Goal: Task Accomplishment & Management: Manage account settings

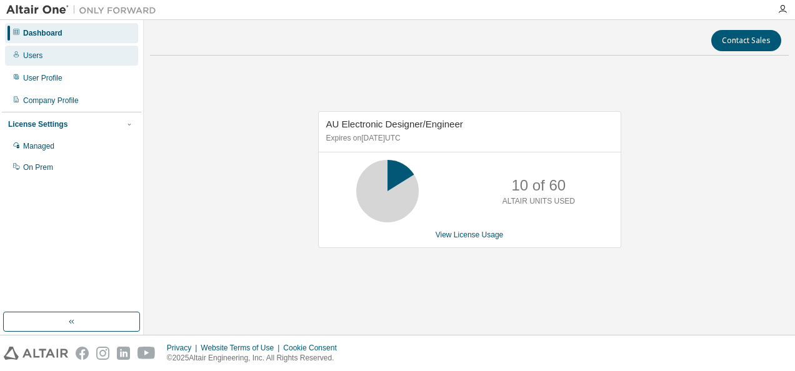
click at [76, 57] on div "Users" at bounding box center [71, 56] width 133 height 20
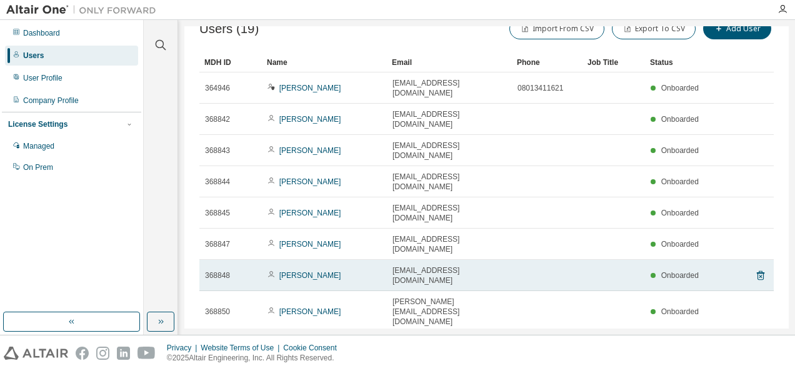
scroll to position [39, 0]
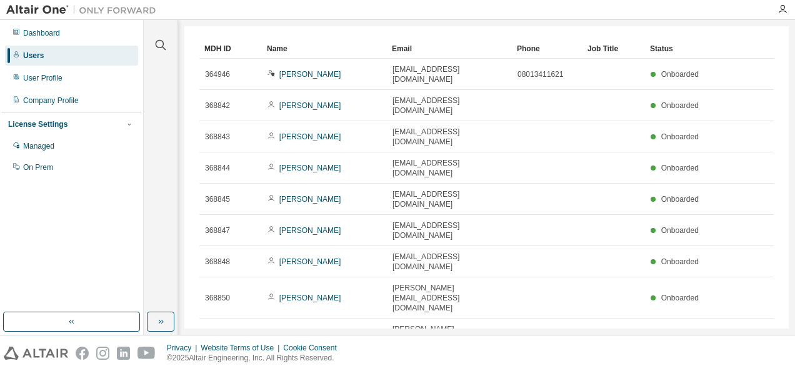
type input "*"
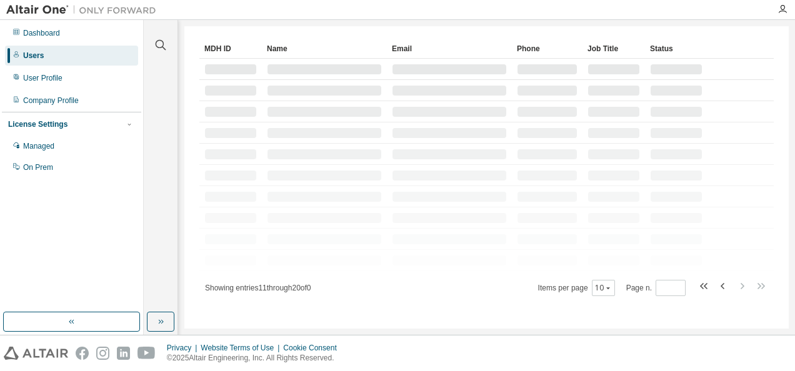
scroll to position [18, 0]
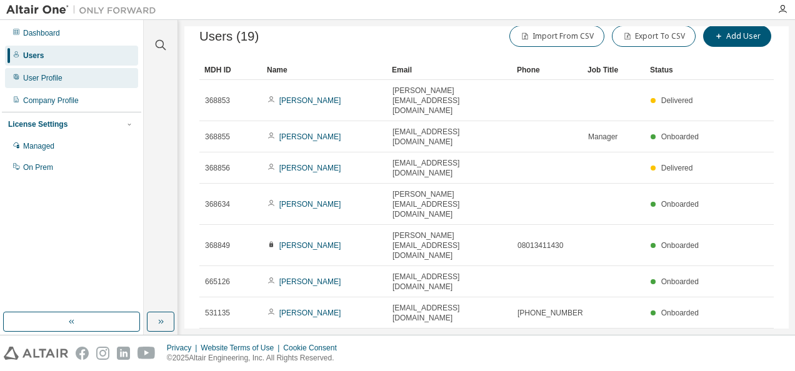
click at [28, 82] on div "User Profile" at bounding box center [42, 78] width 39 height 10
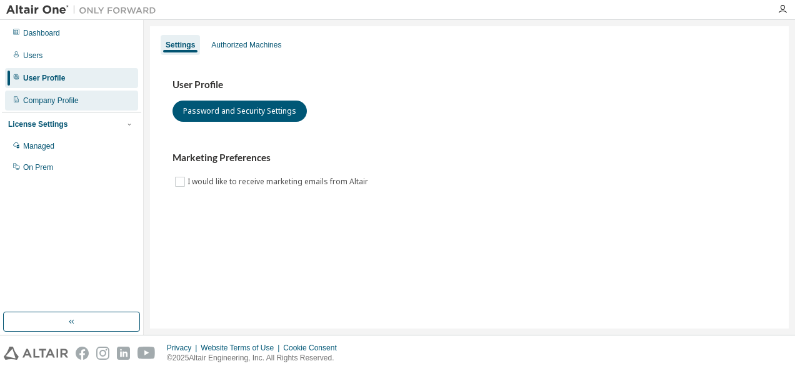
click at [81, 96] on div "Company Profile" at bounding box center [71, 101] width 133 height 20
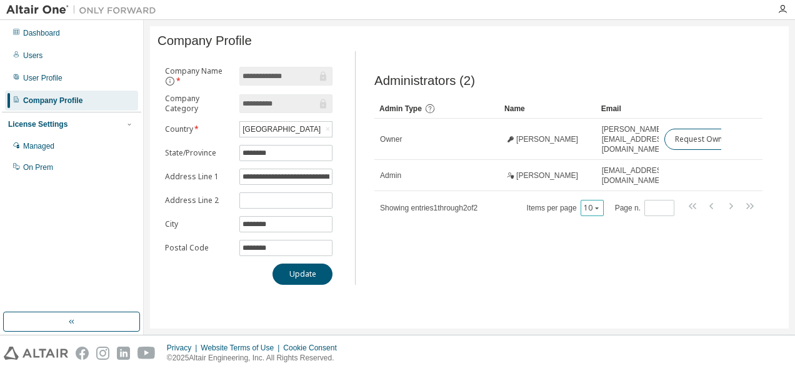
click at [599, 204] on icon "button" at bounding box center [596, 207] width 7 height 7
click at [604, 231] on div "20" at bounding box center [633, 234] width 100 height 15
click at [597, 206] on icon "button" at bounding box center [596, 207] width 7 height 7
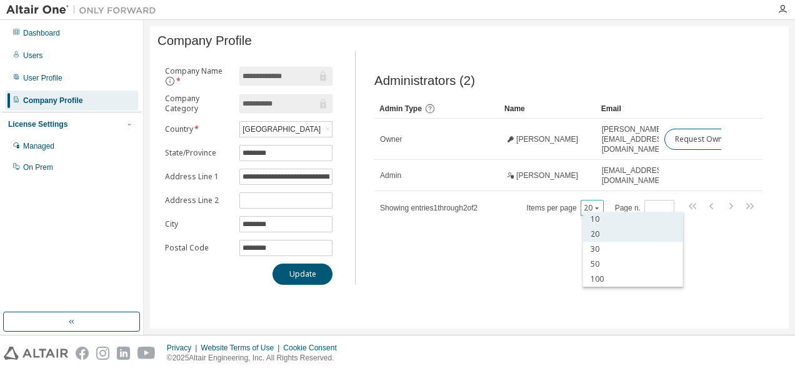
click at [597, 217] on div "10" at bounding box center [633, 219] width 100 height 15
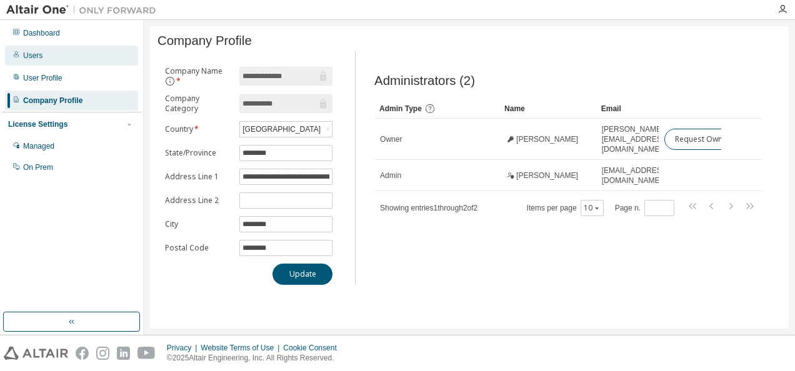
click at [17, 64] on div "Users" at bounding box center [71, 56] width 133 height 20
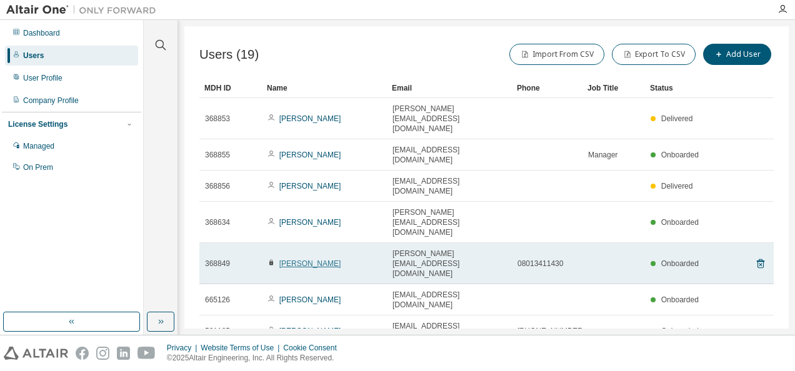
click at [324, 259] on link "Masanori Tsuruike" at bounding box center [310, 263] width 62 height 9
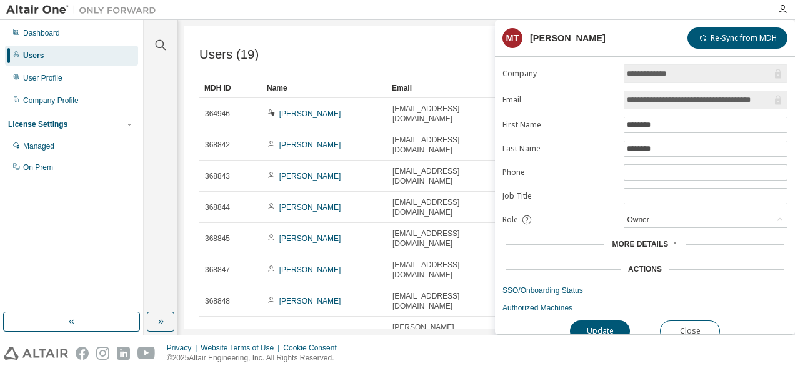
click at [311, 61] on div "Users (19) Import From CSV Export To CSV Add User" at bounding box center [486, 54] width 574 height 26
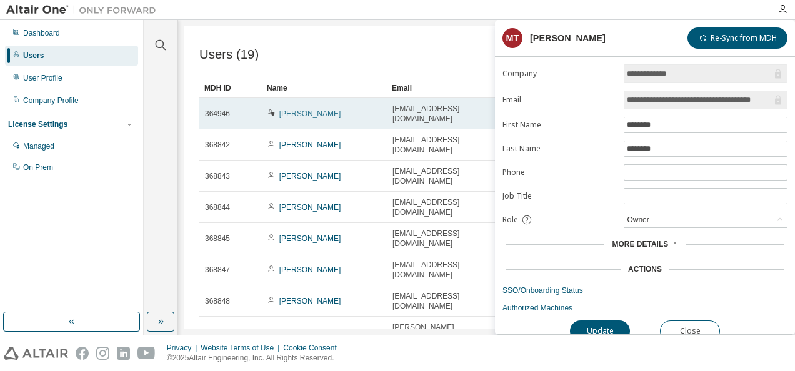
click at [328, 109] on link "Naoki Takahashi" at bounding box center [310, 113] width 62 height 9
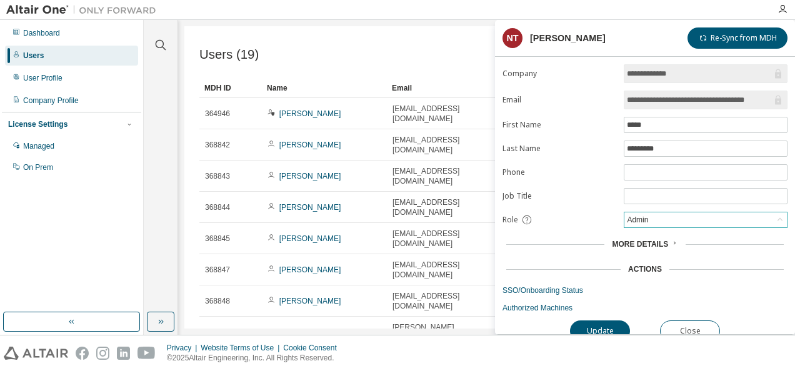
click at [651, 216] on div "Admin" at bounding box center [705, 219] width 162 height 15
click at [456, 62] on div "Users (19) Import From CSV Export To CSV Add User" at bounding box center [486, 54] width 574 height 26
drag, startPoint x: 455, startPoint y: 60, endPoint x: 449, endPoint y: 52, distance: 9.8
click at [454, 59] on div "Users (19) Import From CSV Export To CSV Add User" at bounding box center [486, 54] width 574 height 26
click at [384, 71] on div "Users (19) Import From CSV Export To CSV Add User Clear Load Save Save As Field…" at bounding box center [486, 248] width 574 height 415
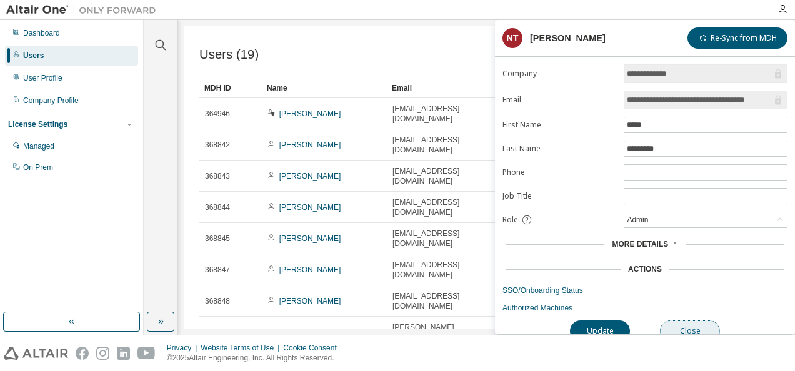
click at [689, 327] on button "Close" at bounding box center [690, 331] width 60 height 21
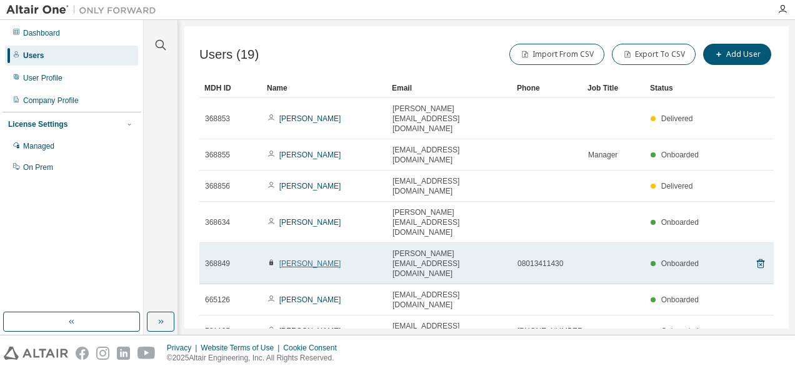
click at [335, 259] on link "Masanori Tsuruike" at bounding box center [310, 263] width 62 height 9
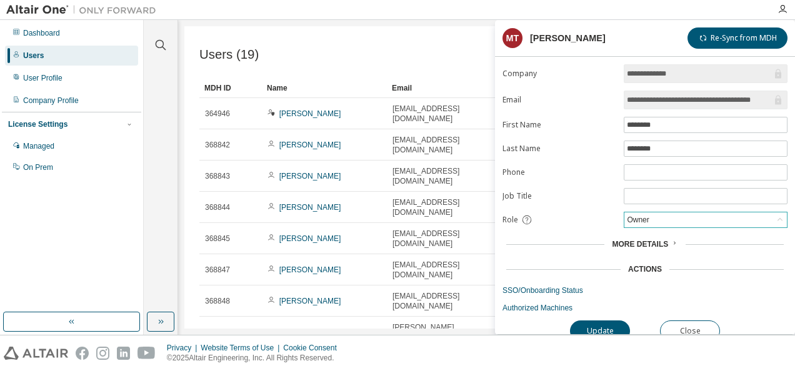
click at [645, 220] on div "Owner" at bounding box center [638, 220] width 26 height 14
click at [452, 58] on div "Users (19) Import From CSV Export To CSV Add User" at bounding box center [486, 54] width 574 height 26
click at [697, 321] on button "Close" at bounding box center [690, 331] width 60 height 21
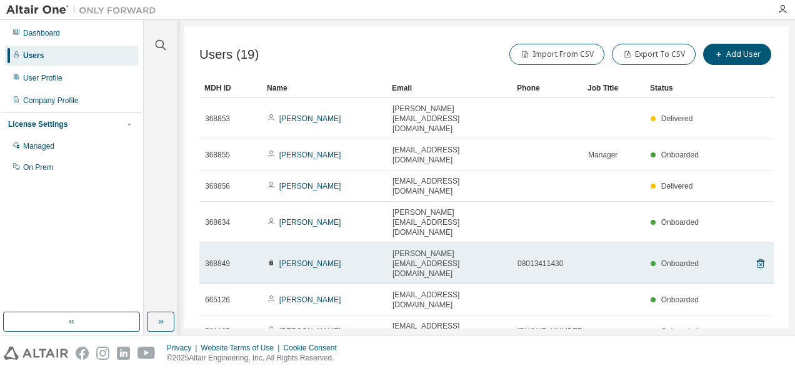
click at [311, 243] on td "Masanori Tsuruike" at bounding box center [324, 263] width 125 height 41
click at [312, 259] on link "Masanori Tsuruike" at bounding box center [310, 263] width 62 height 9
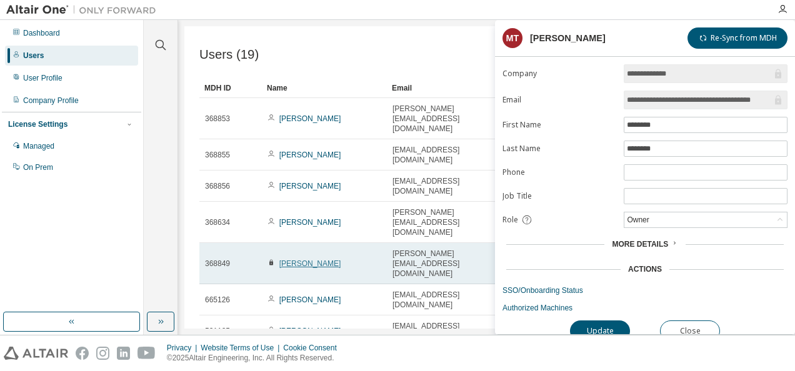
type input "*"
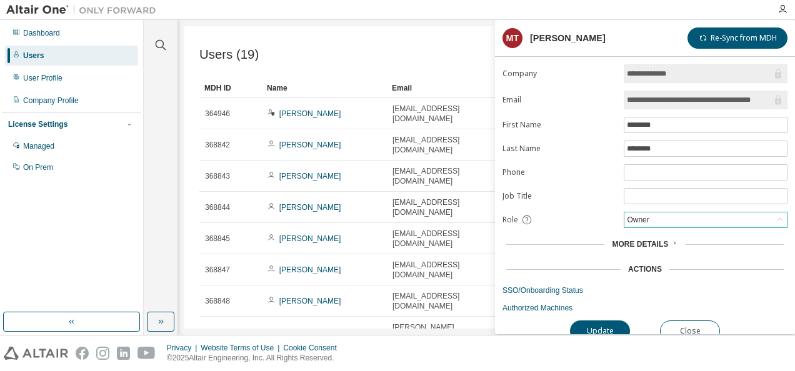
click at [665, 214] on div "Owner" at bounding box center [705, 219] width 162 height 15
click at [366, 46] on div "Users (19) Import From CSV Export To CSV Add User" at bounding box center [486, 54] width 574 height 26
click at [346, 31] on div "Users (19) Import From CSV Export To CSV Add User Clear Load Save Save As Field…" at bounding box center [486, 177] width 604 height 302
click at [357, 44] on div "Users (19) Import From CSV Export To CSV Add User" at bounding box center [486, 54] width 574 height 26
click at [399, 55] on div "Users (19) Import From CSV Export To CSV Add User" at bounding box center [486, 54] width 574 height 26
